Goal: Task Accomplishment & Management: Manage account settings

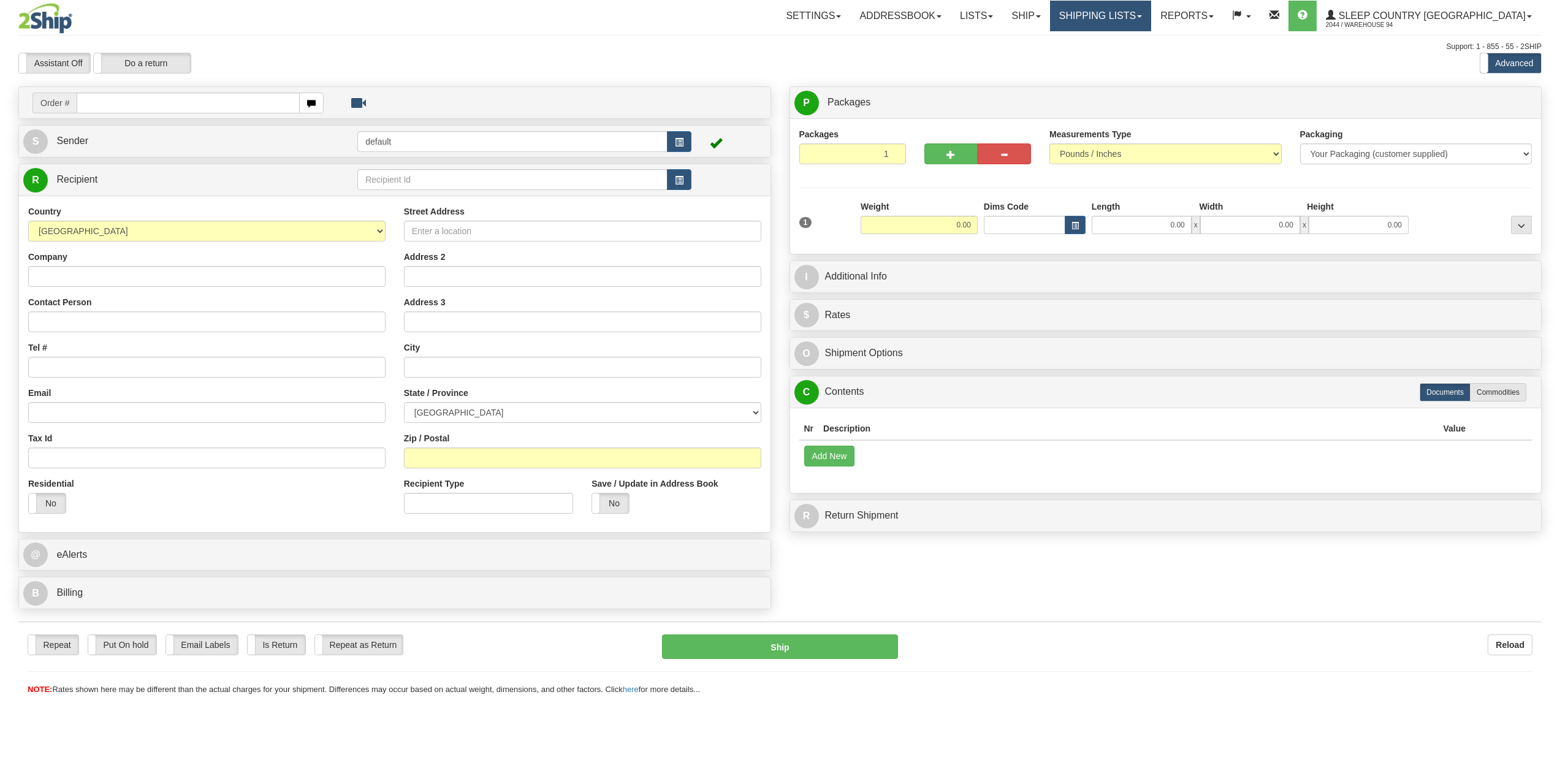
click at [1141, 18] on link "Shipping lists" at bounding box center [1101, 16] width 101 height 31
click at [1049, 14] on link "Ship" at bounding box center [1025, 16] width 47 height 31
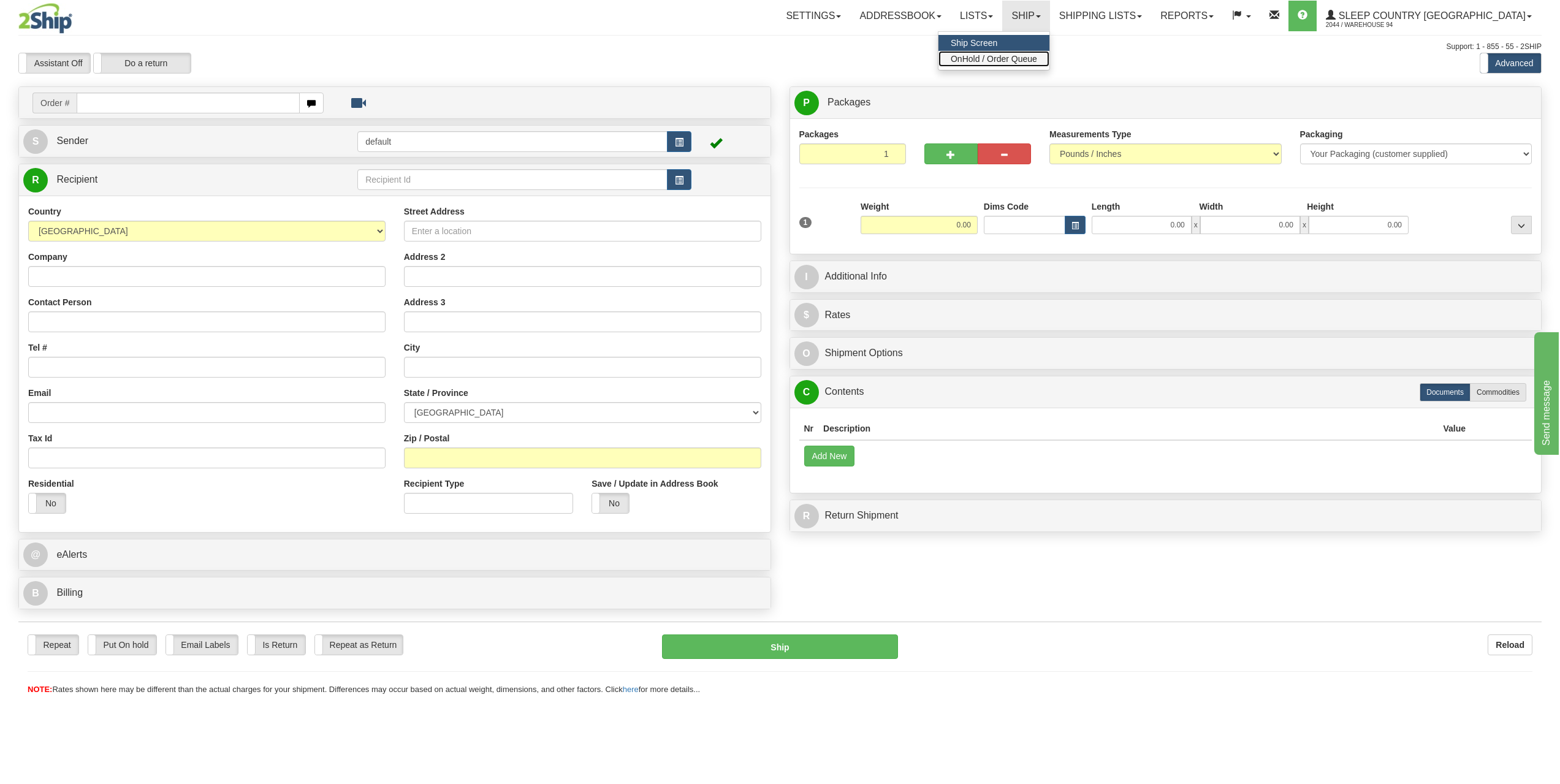
click at [1037, 60] on span "OnHold / Order Queue" at bounding box center [994, 58] width 87 height 9
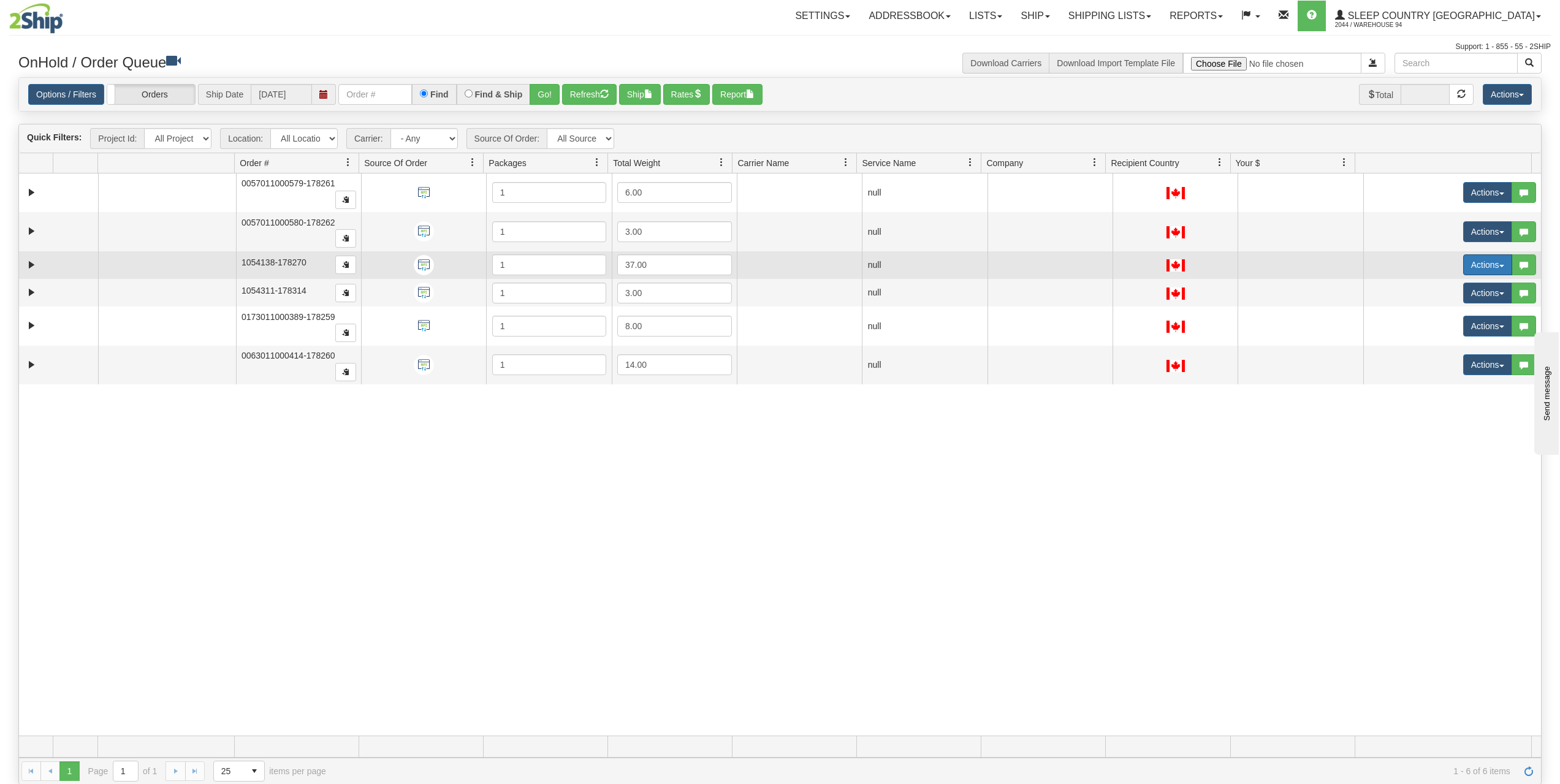
click at [1486, 266] on button "Actions" at bounding box center [1487, 265] width 49 height 21
click at [1437, 352] on span "Delete" at bounding box center [1434, 352] width 33 height 9
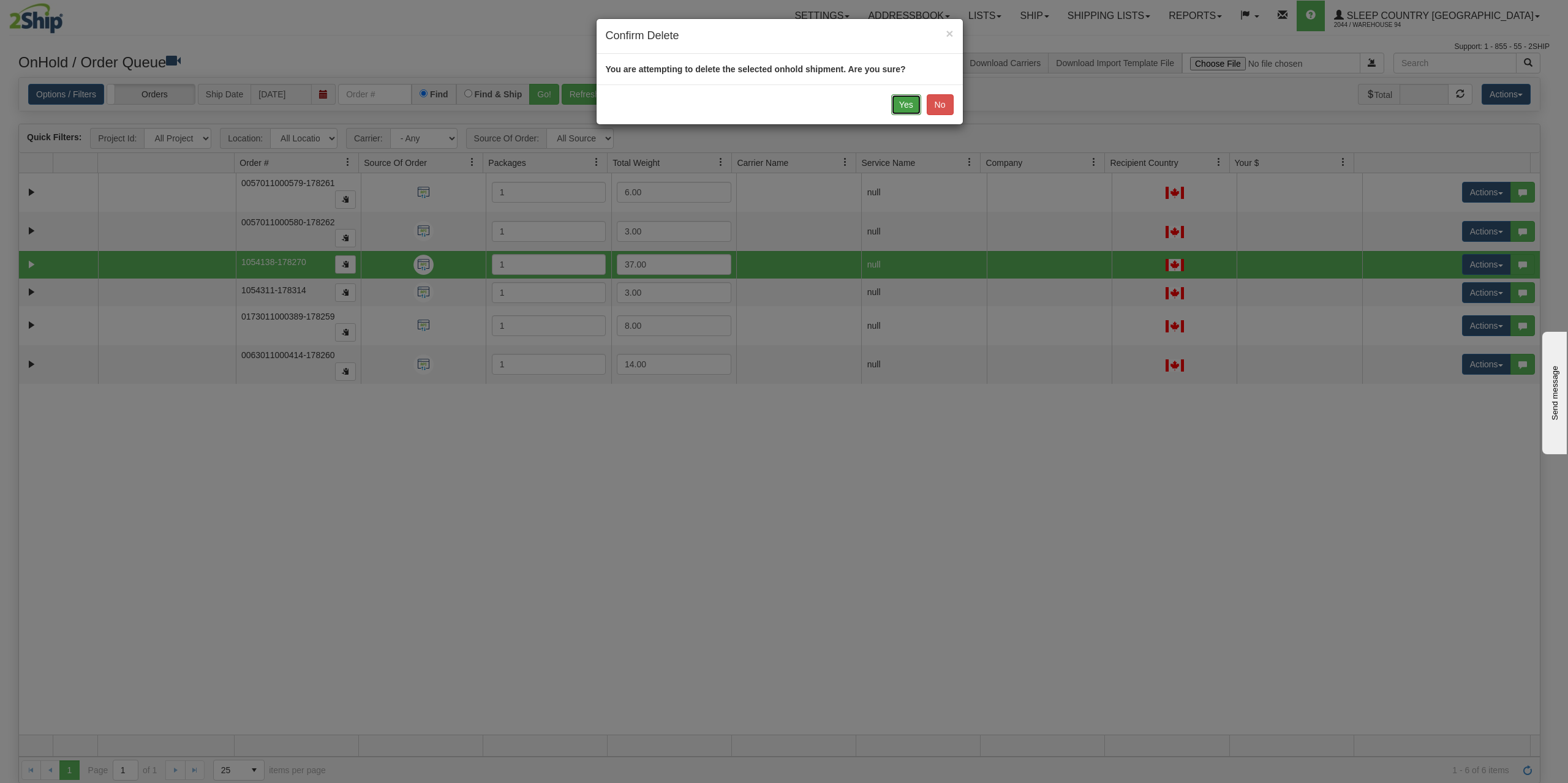
click at [902, 103] on button "Yes" at bounding box center [906, 104] width 30 height 21
